Goal: Task Accomplishment & Management: Use online tool/utility

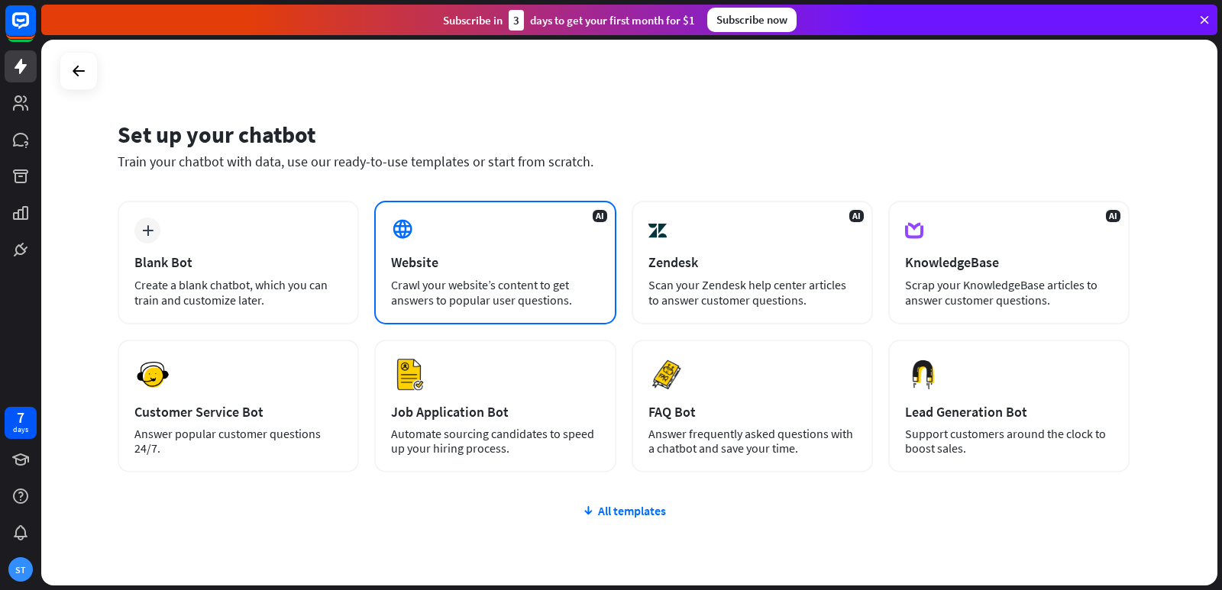
click at [457, 310] on div "AI Website Crawl your website’s content to get answers to popular user question…" at bounding box center [494, 263] width 241 height 124
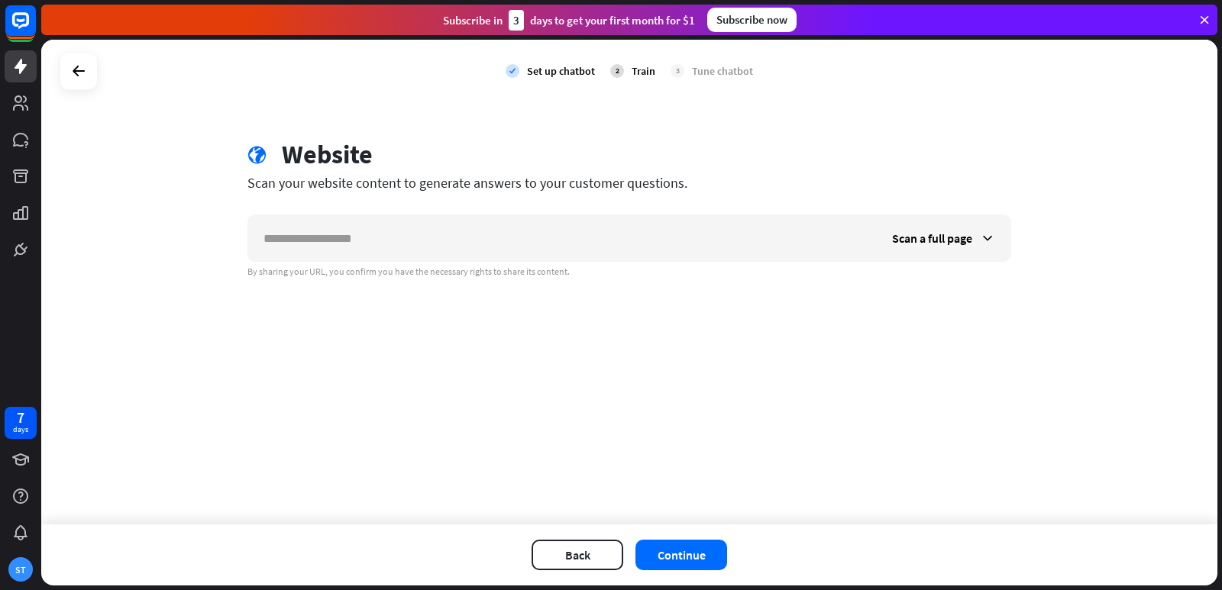
click at [63, 86] on div at bounding box center [79, 71] width 38 height 38
click at [73, 83] on div at bounding box center [78, 70] width 29 height 29
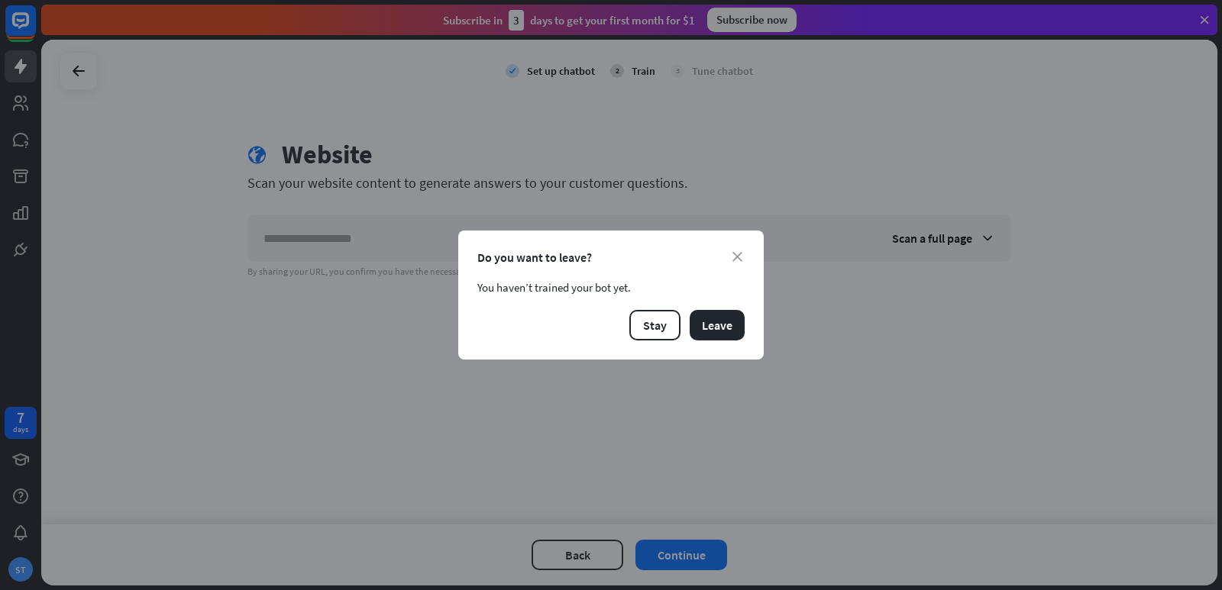
click at [754, 318] on div "close Do you want to leave? You haven’t trained your bot yet. Stay Leave" at bounding box center [610, 295] width 305 height 129
click at [738, 324] on button "Leave" at bounding box center [716, 325] width 55 height 31
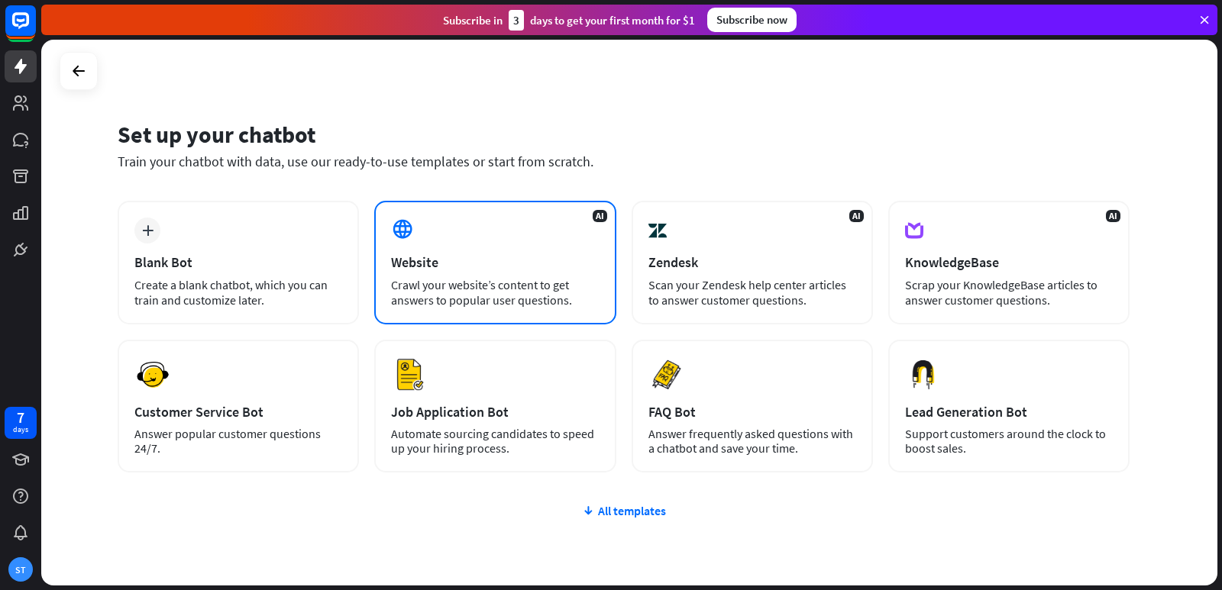
click at [470, 247] on div "AI Website Crawl your website’s content to get answers to popular user question…" at bounding box center [494, 263] width 241 height 124
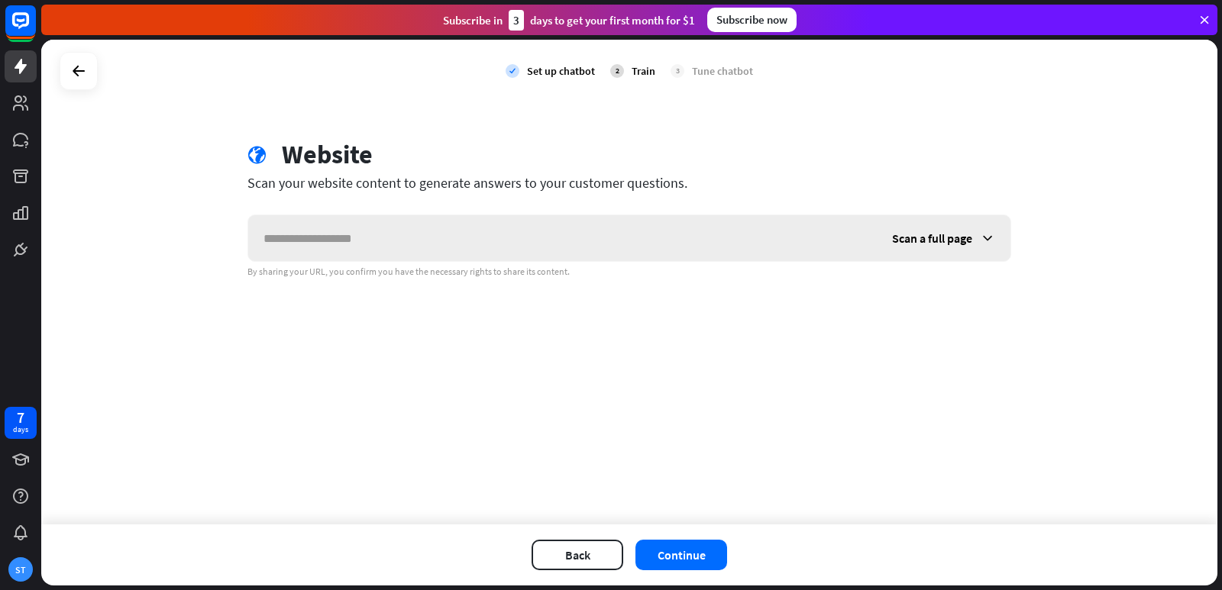
click at [470, 243] on input "text" at bounding box center [562, 238] width 628 height 46
click at [944, 247] on div "Scan a full page" at bounding box center [943, 238] width 134 height 46
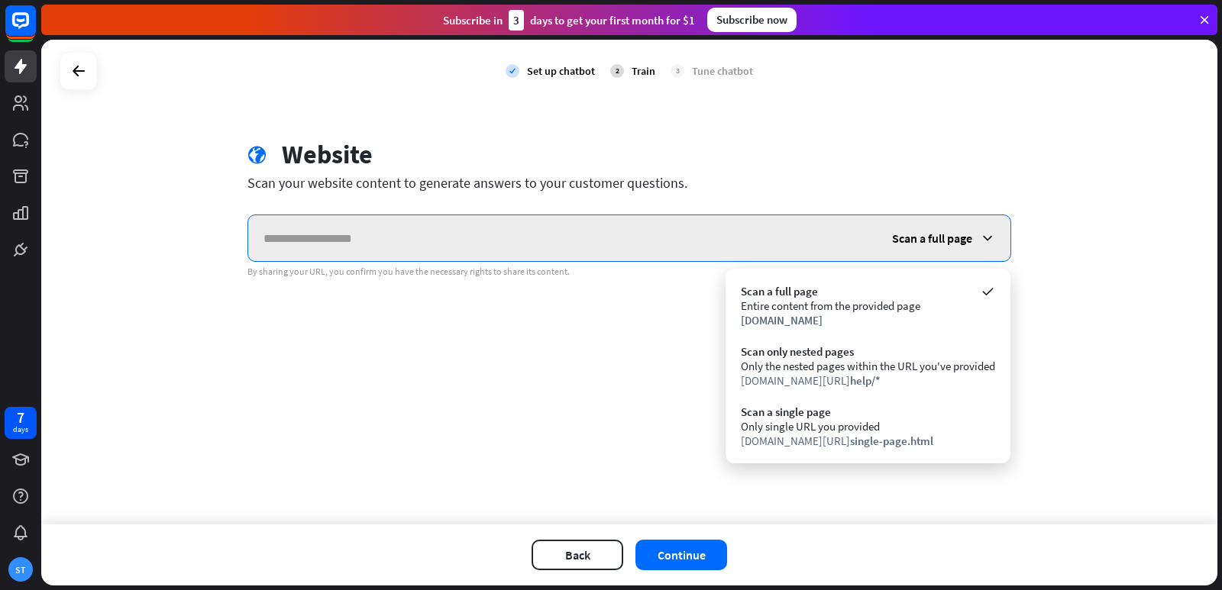
click at [654, 245] on input "text" at bounding box center [562, 238] width 628 height 46
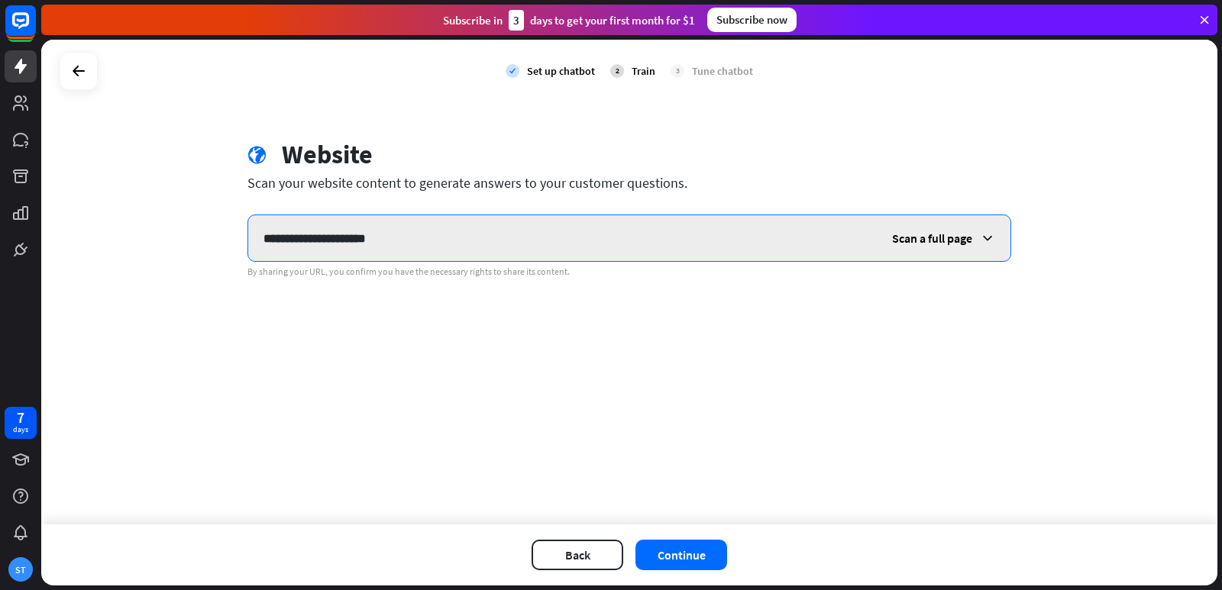
drag, startPoint x: 293, startPoint y: 237, endPoint x: 307, endPoint y: 237, distance: 13.7
click at [307, 237] on input "**********" at bounding box center [562, 238] width 628 height 46
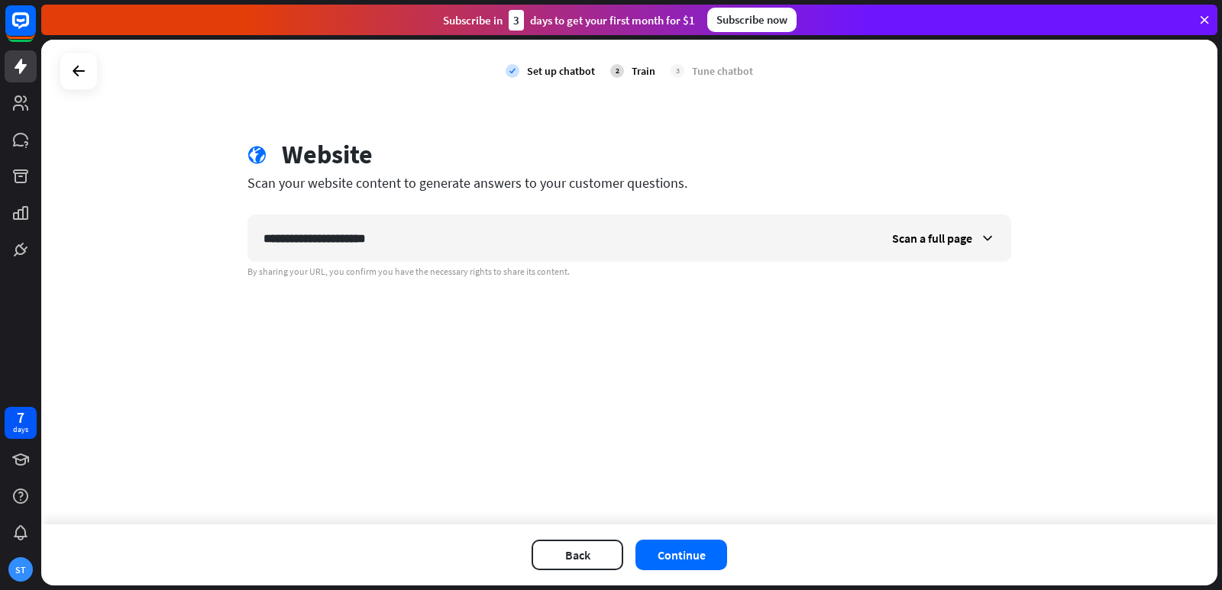
click at [527, 321] on div "**********" at bounding box center [629, 282] width 1176 height 485
click at [673, 576] on div "Back Continue" at bounding box center [629, 555] width 1176 height 61
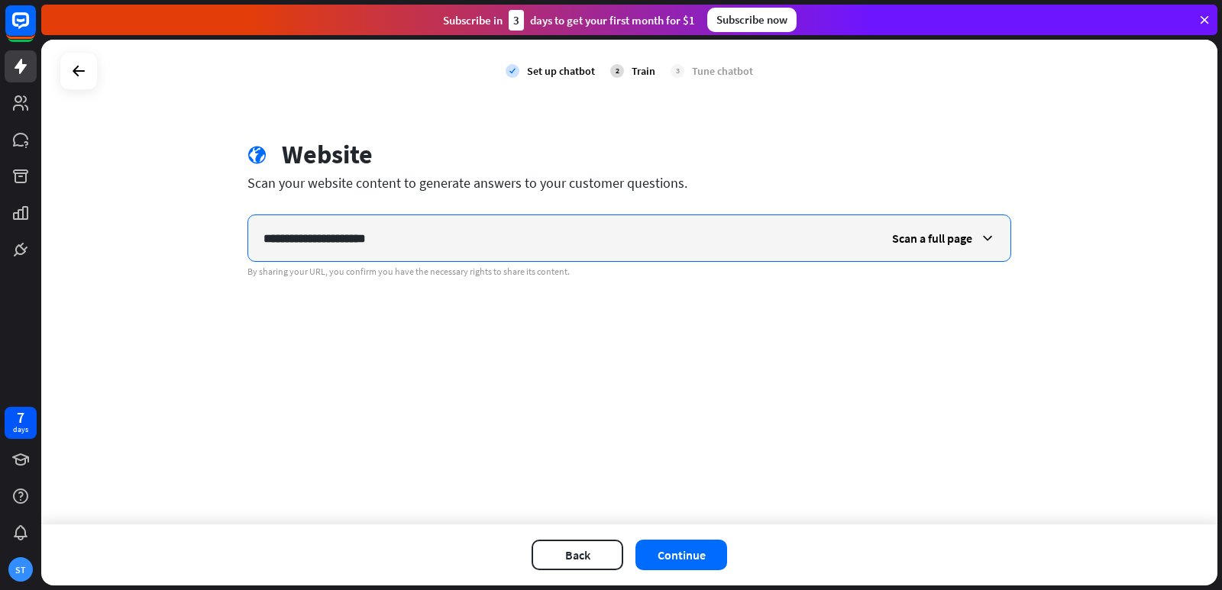
drag, startPoint x: 293, startPoint y: 236, endPoint x: 106, endPoint y: 226, distance: 187.3
click at [106, 226] on div "**********" at bounding box center [629, 282] width 1176 height 485
type input "**********"
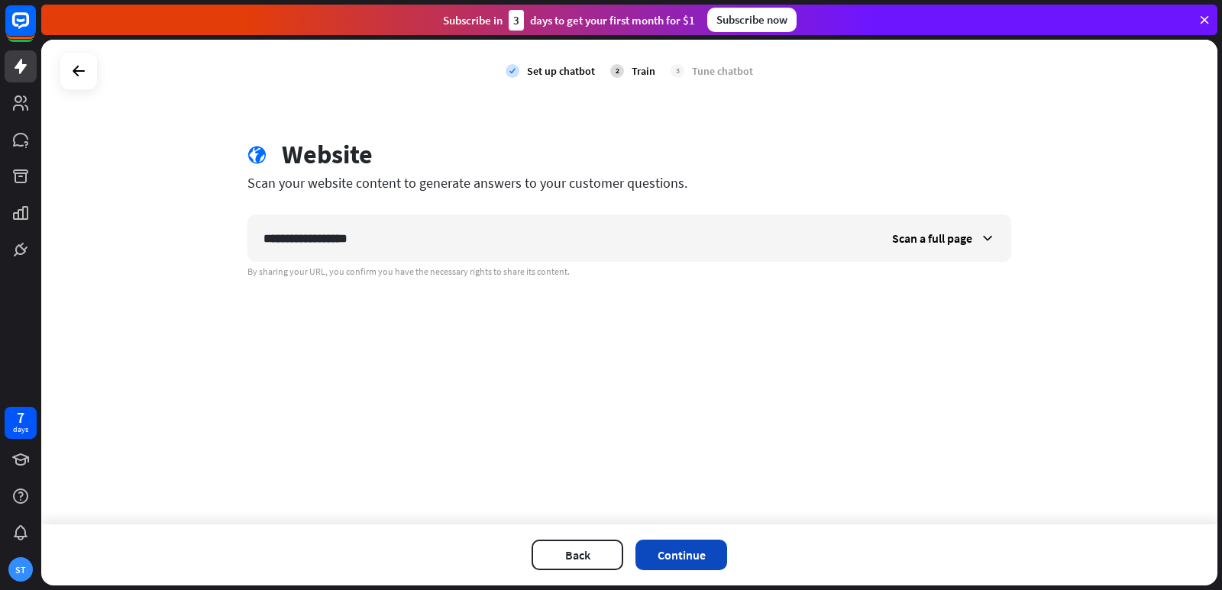
click at [694, 545] on button "Continue" at bounding box center [681, 555] width 92 height 31
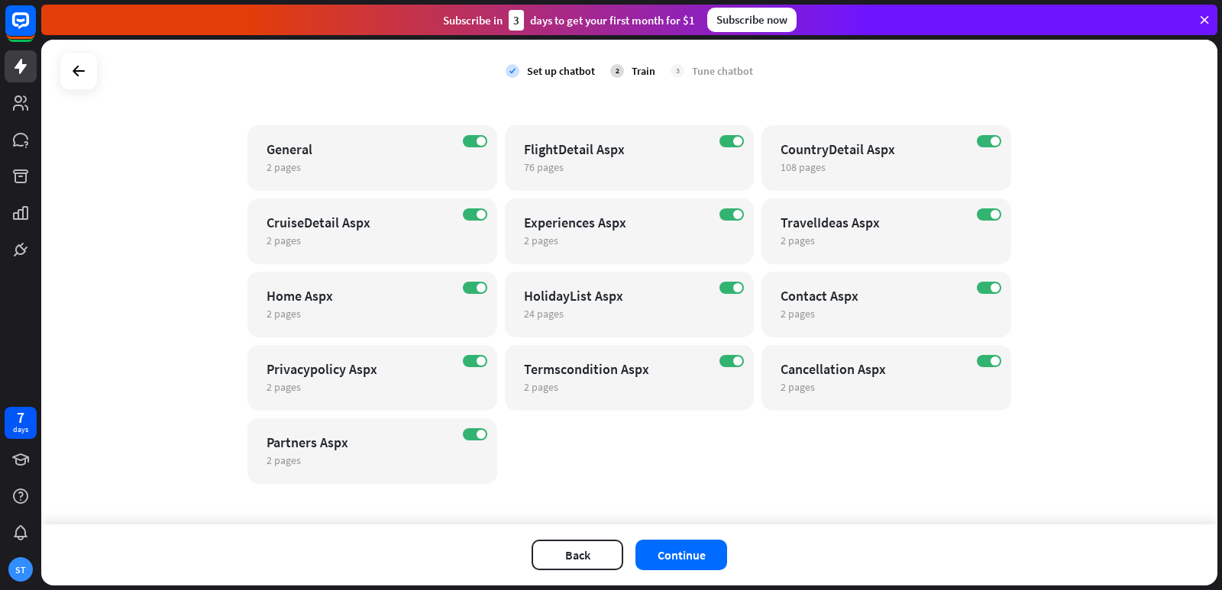
scroll to position [123, 0]
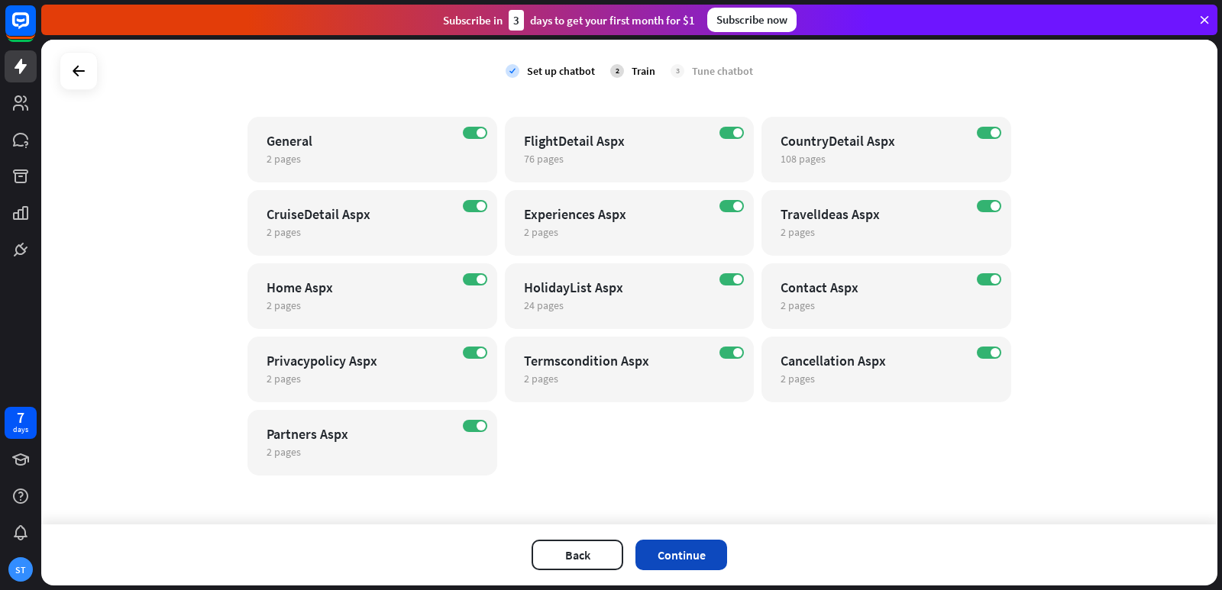
click at [704, 550] on button "Continue" at bounding box center [681, 555] width 92 height 31
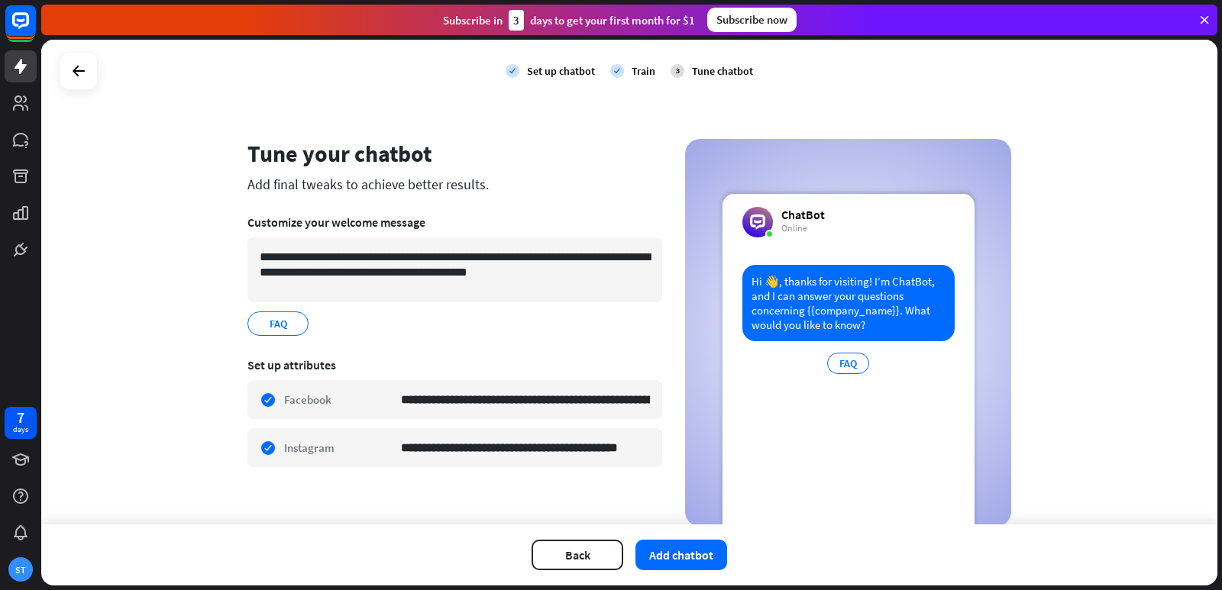
scroll to position [51, 0]
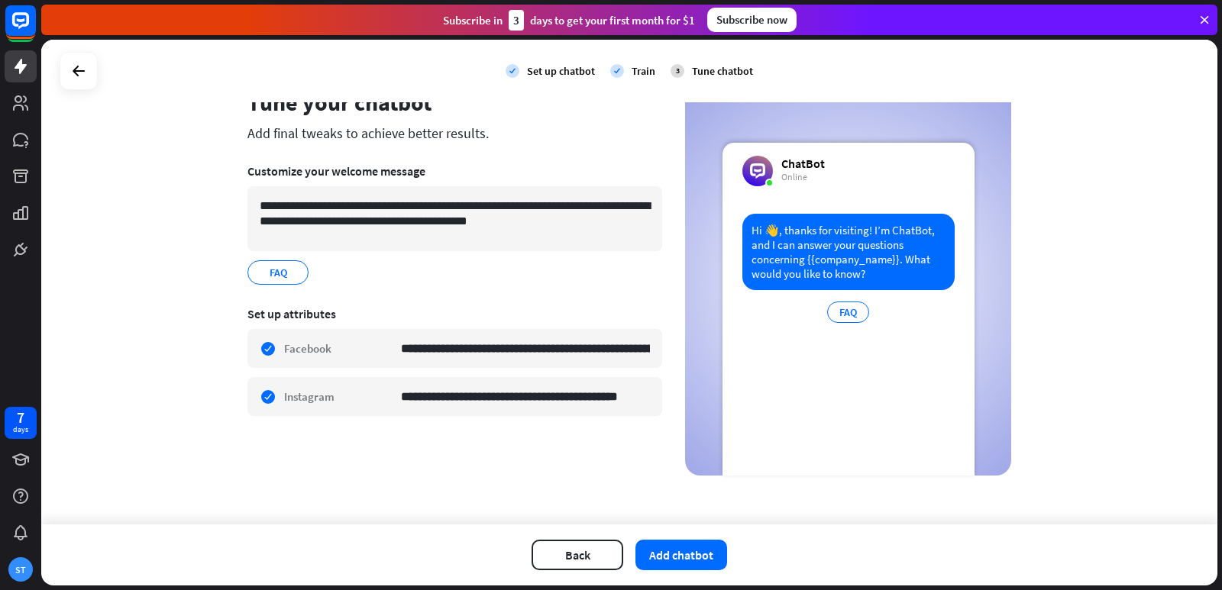
click at [265, 479] on div "**********" at bounding box center [629, 282] width 1176 height 485
click at [709, 560] on button "Add chatbot" at bounding box center [681, 555] width 92 height 31
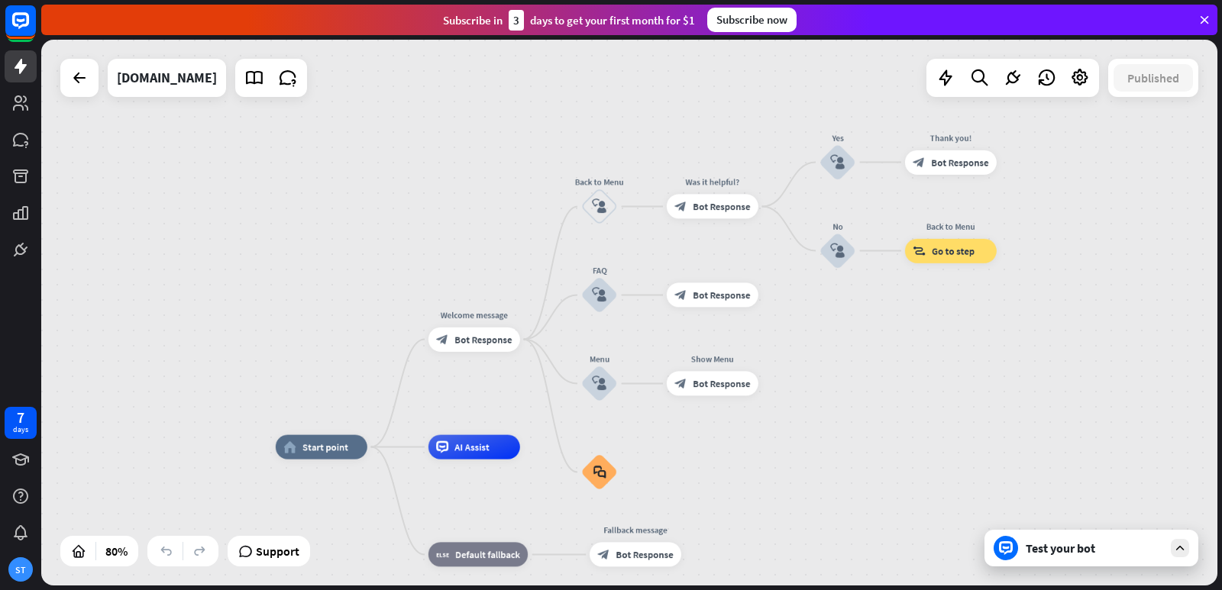
drag, startPoint x: 1049, startPoint y: 262, endPoint x: 993, endPoint y: 400, distance: 149.0
click at [993, 400] on div "home_2 Start point Welcome message block_bot_response Bot Response Back to Menu…" at bounding box center [629, 313] width 1176 height 546
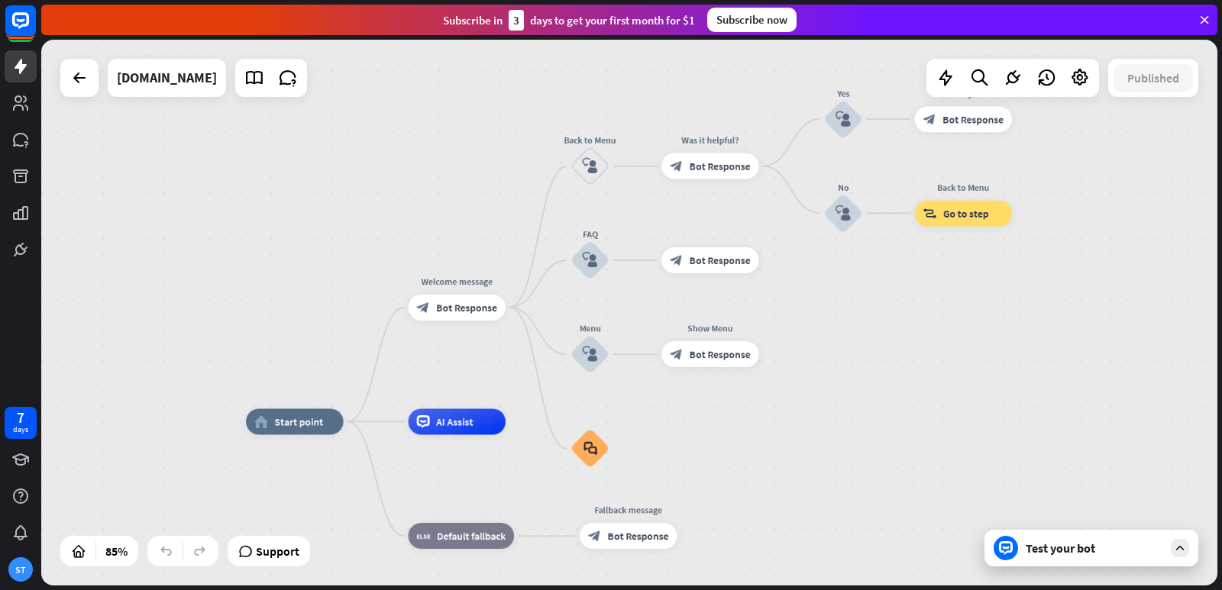
drag, startPoint x: 988, startPoint y: 440, endPoint x: 1003, endPoint y: 412, distance: 32.1
click at [1003, 412] on div "home_2 Start point Welcome message block_bot_response Bot Response Back to Menu…" at bounding box center [629, 313] width 1176 height 546
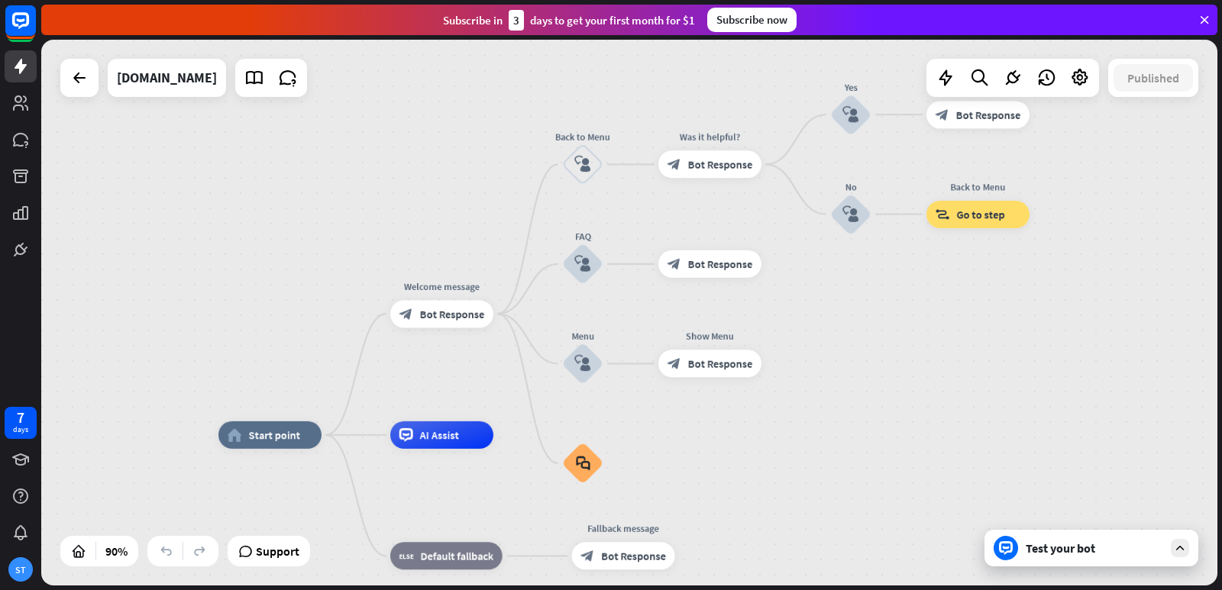
drag, startPoint x: 991, startPoint y: 431, endPoint x: 1008, endPoint y: 444, distance: 21.2
